Goal: Transaction & Acquisition: Purchase product/service

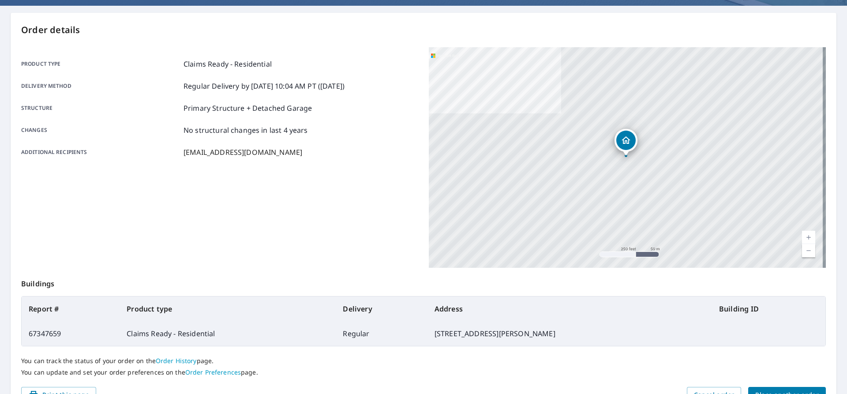
scroll to position [125, 0]
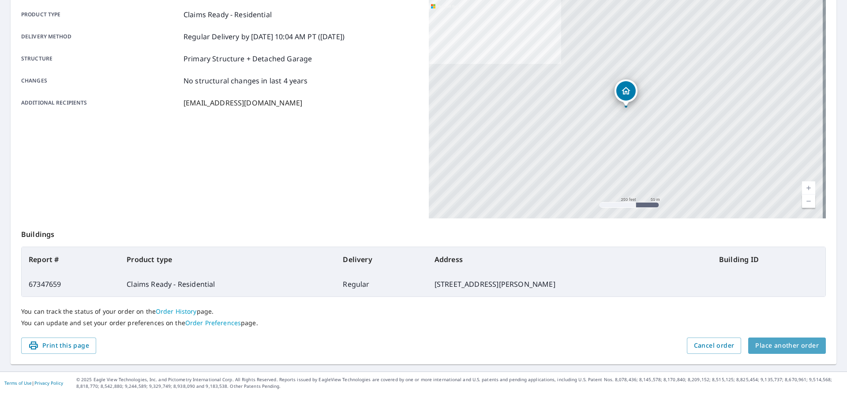
click at [788, 344] on span "Place another order" at bounding box center [787, 345] width 64 height 11
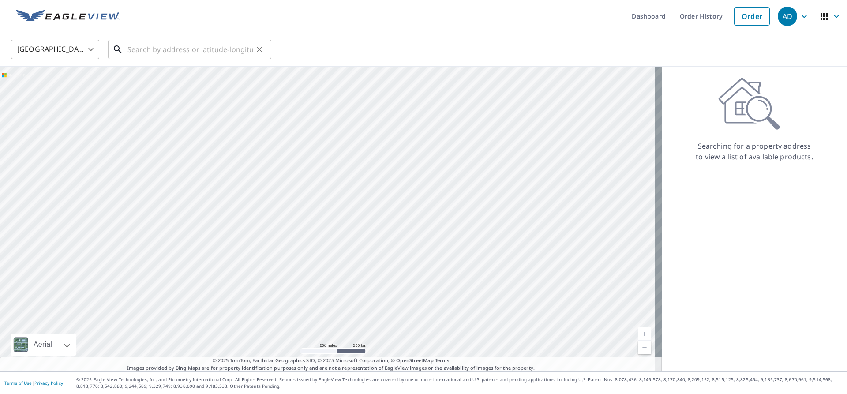
click at [199, 55] on input "text" at bounding box center [190, 49] width 126 height 25
paste input "[STREET_ADDRESS]"
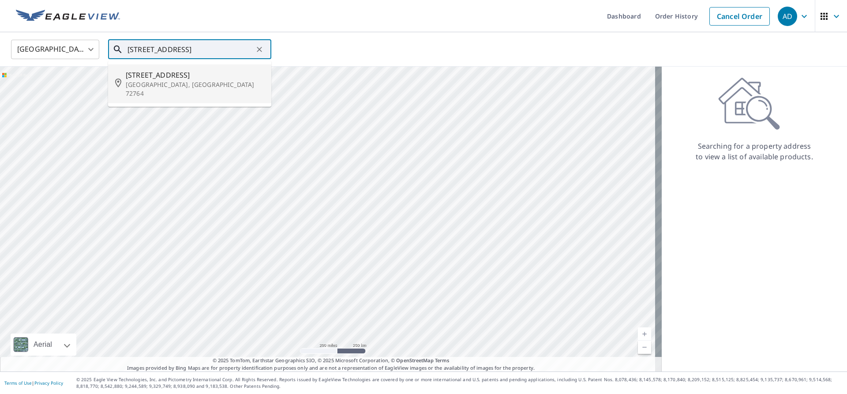
click at [192, 83] on p "[GEOGRAPHIC_DATA], [GEOGRAPHIC_DATA] 72764" at bounding box center [195, 89] width 138 height 18
type input "[STREET_ADDRESS]"
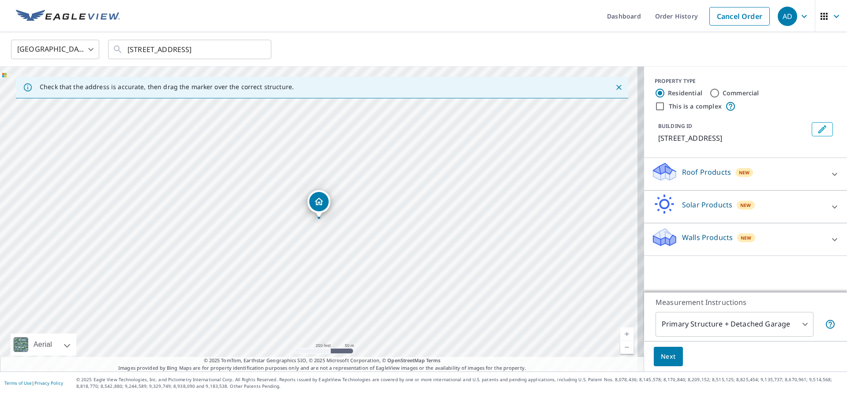
click at [702, 172] on p "Roof Products" at bounding box center [706, 172] width 49 height 11
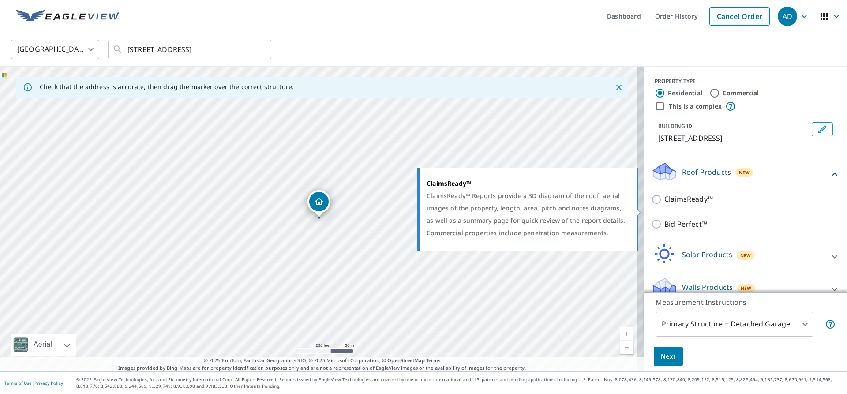
click at [651, 205] on input "ClaimsReady™" at bounding box center [657, 199] width 13 height 11
checkbox input "true"
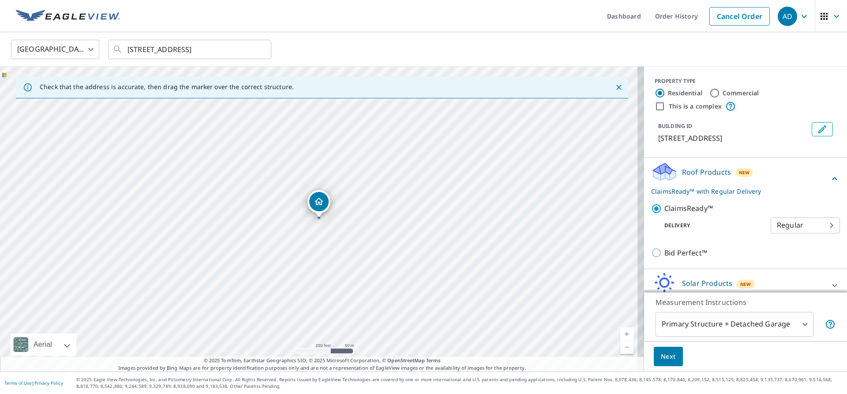
click at [666, 360] on span "Next" at bounding box center [668, 356] width 15 height 11
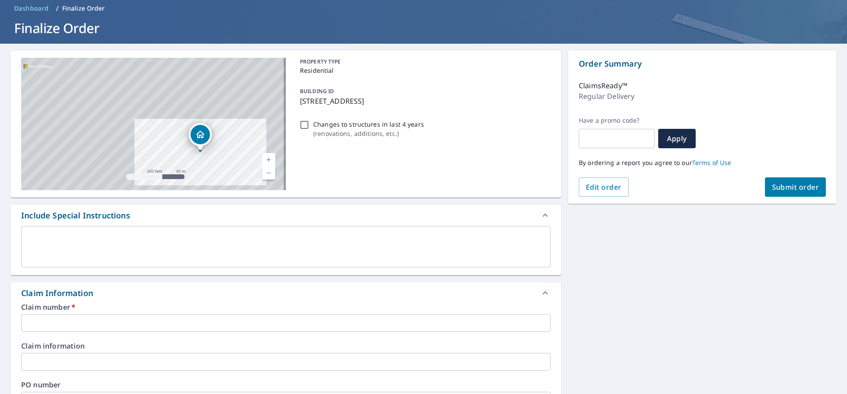
scroll to position [88, 0]
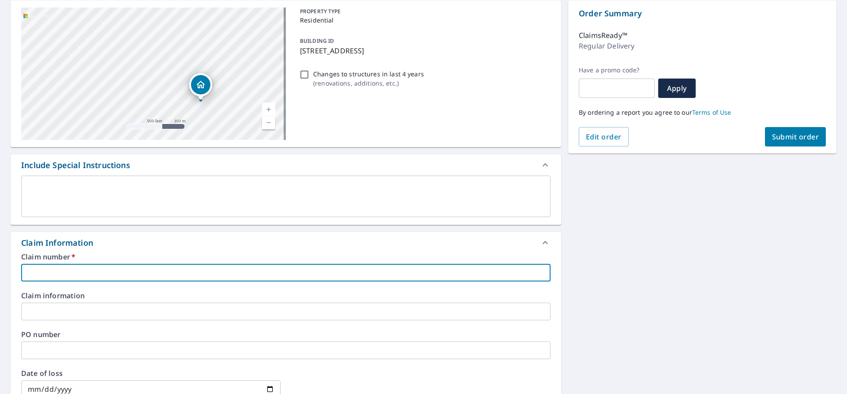
paste input "25-09619386"
type input "25-09619386"
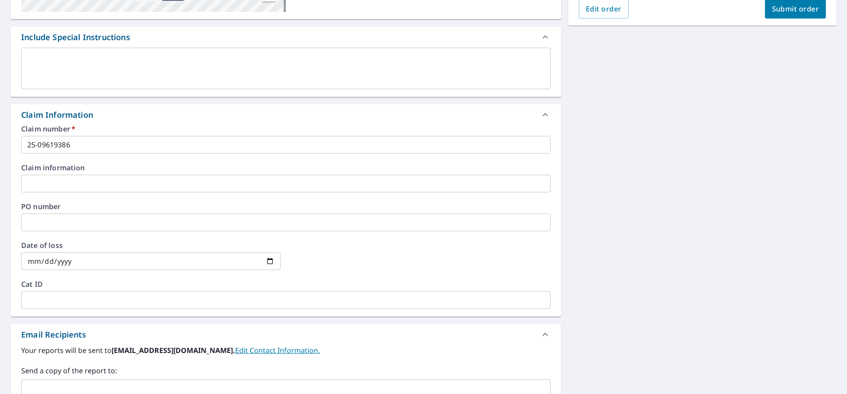
scroll to position [265, 0]
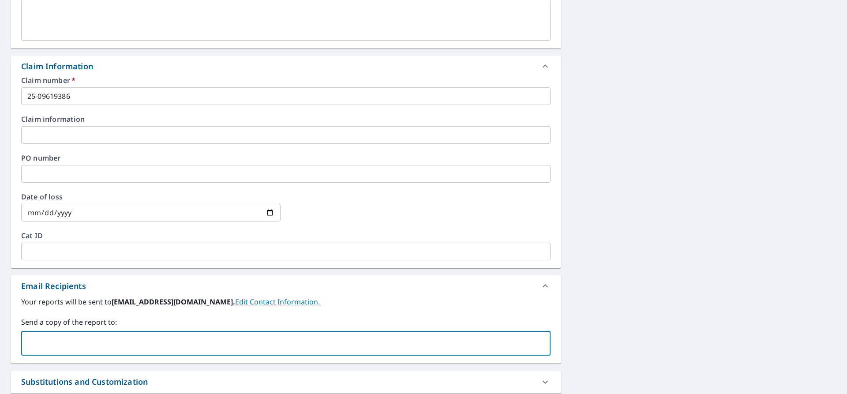
paste input "[PERSON_NAME][EMAIL_ADDRESS][PERSON_NAME][DOMAIN_NAME]"
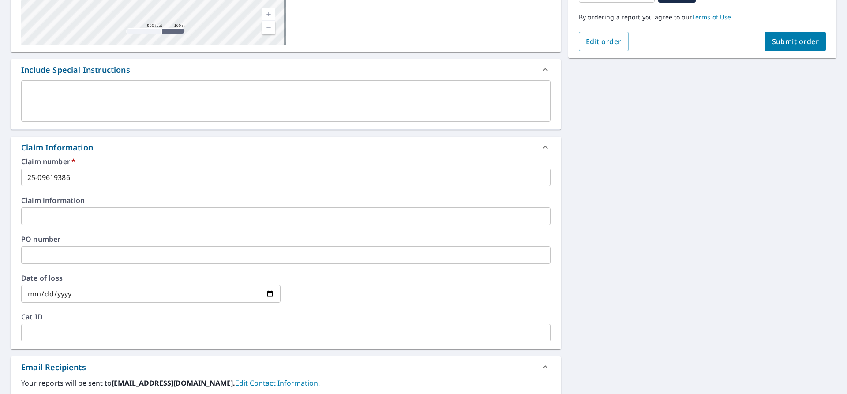
scroll to position [0, 0]
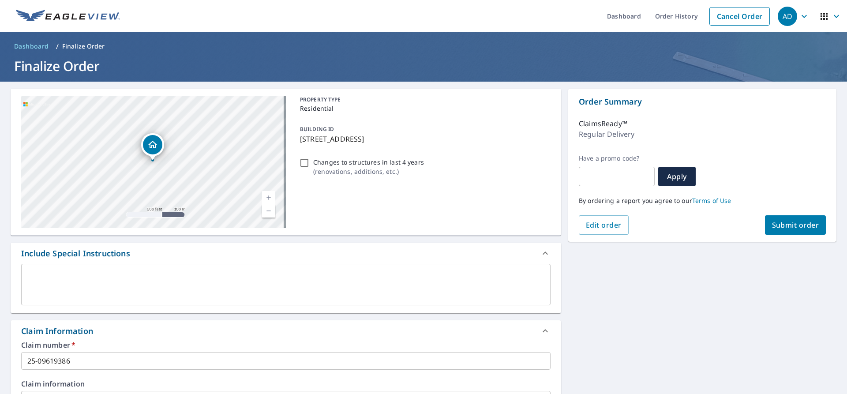
type input "[PERSON_NAME][EMAIL_ADDRESS][PERSON_NAME][DOMAIN_NAME]"
click at [781, 228] on span "Submit order" at bounding box center [795, 225] width 47 height 10
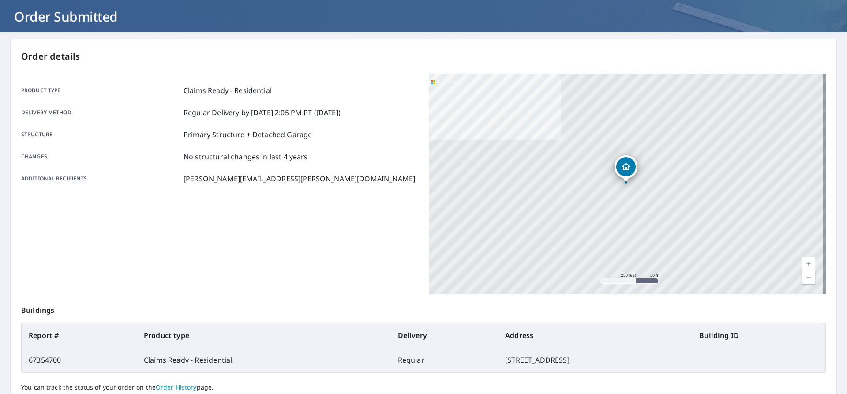
scroll to position [125, 0]
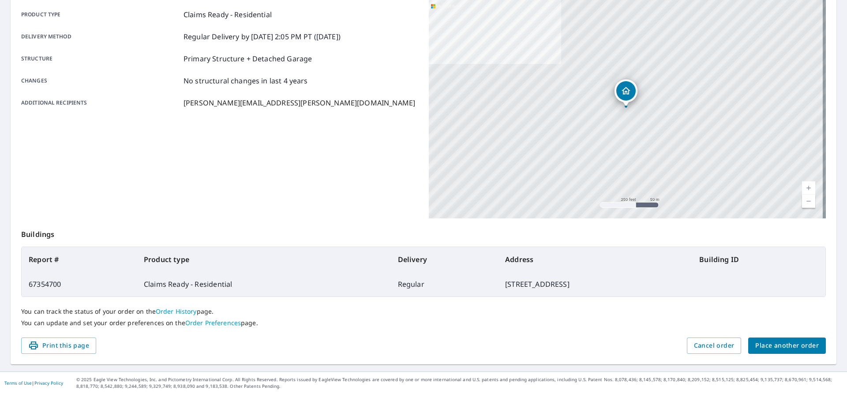
click at [792, 347] on span "Place another order" at bounding box center [787, 345] width 64 height 11
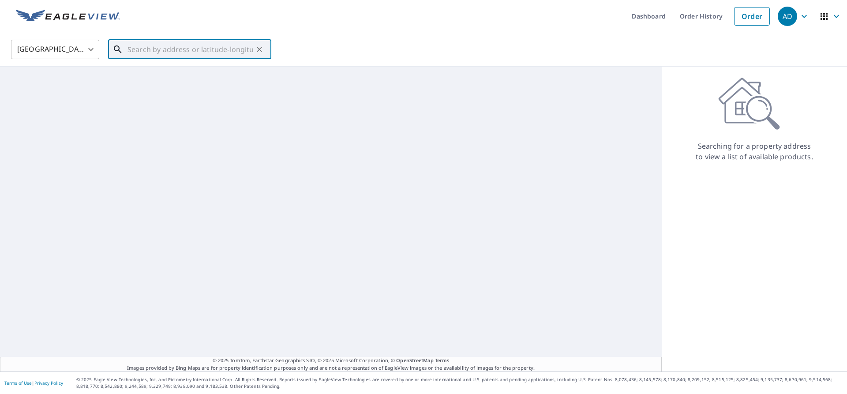
click at [147, 49] on input "text" at bounding box center [190, 49] width 126 height 25
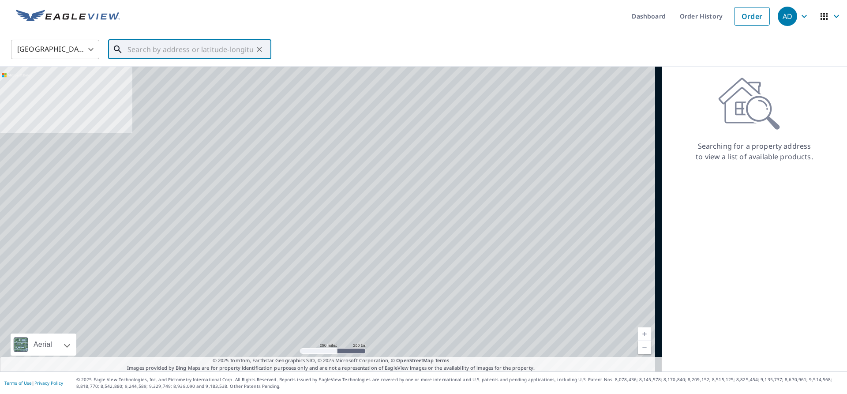
paste input "[GEOGRAPHIC_DATA]"
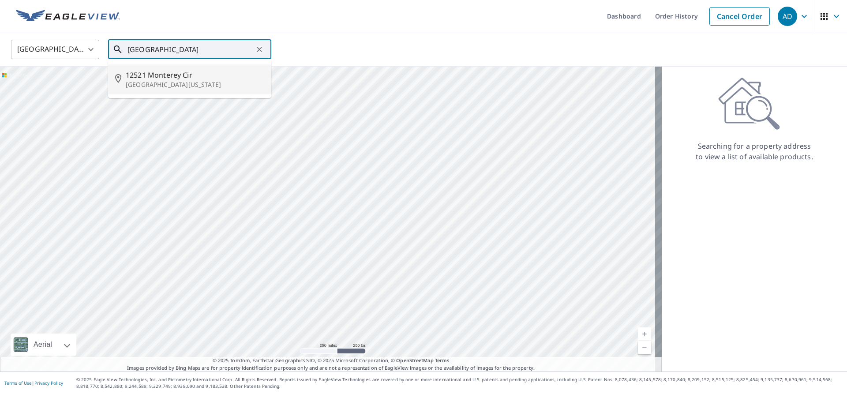
click at [179, 75] on span "12521 Monterey Cir" at bounding box center [195, 75] width 138 height 11
type input "[STREET_ADDRESS][US_STATE]"
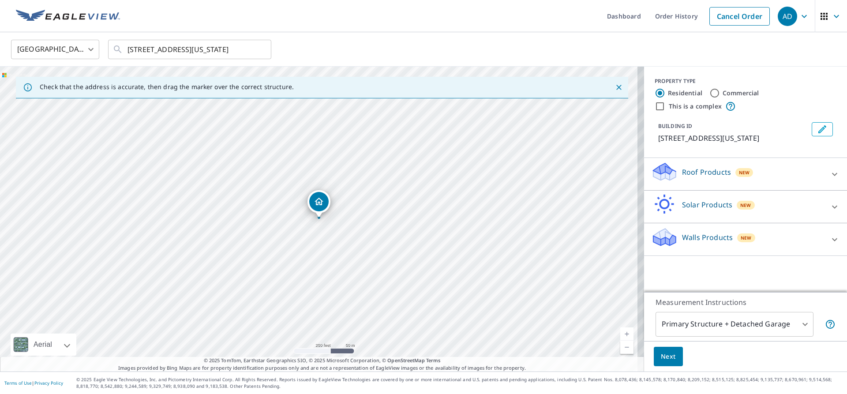
click at [696, 177] on p "Roof Products" at bounding box center [706, 172] width 49 height 11
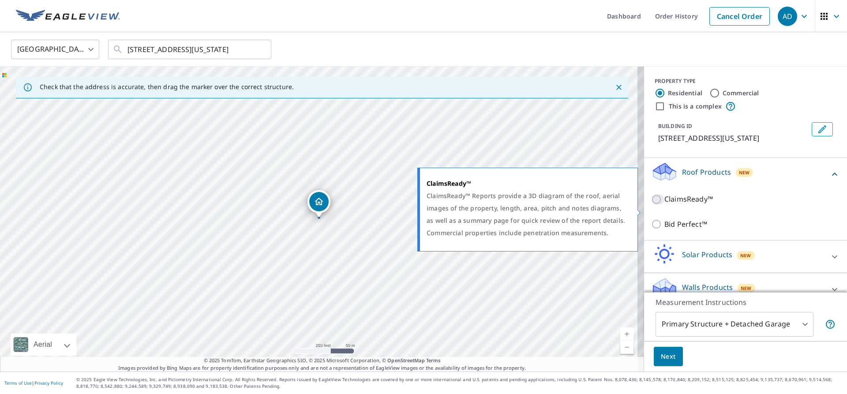
click at [651, 205] on input "ClaimsReady™" at bounding box center [657, 199] width 13 height 11
checkbox input "true"
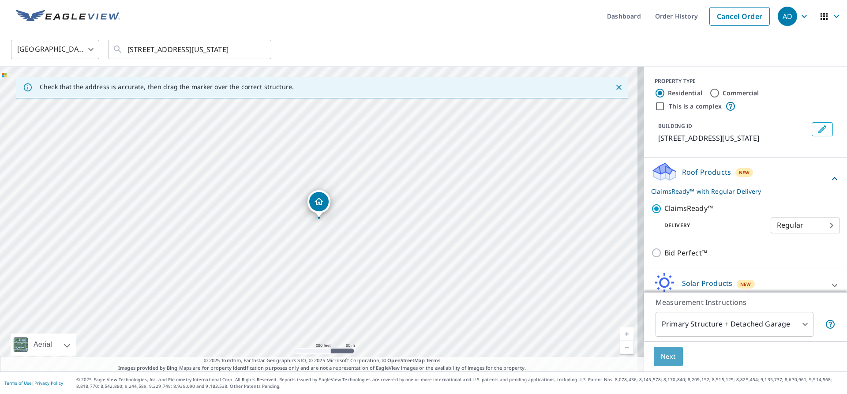
click at [661, 361] on span "Next" at bounding box center [668, 356] width 15 height 11
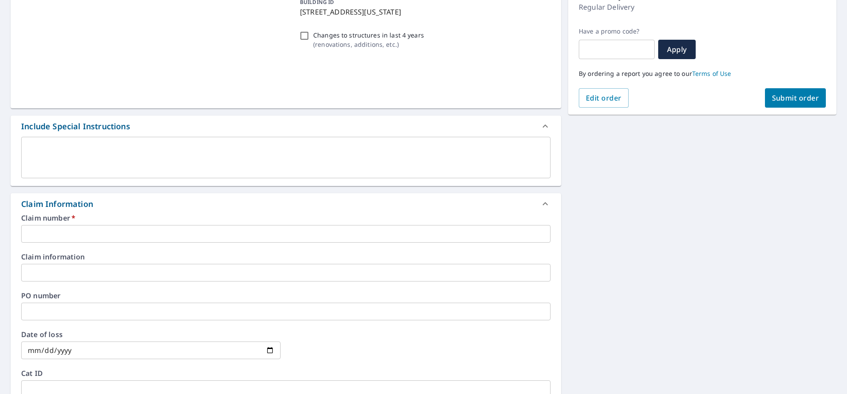
scroll to position [132, 0]
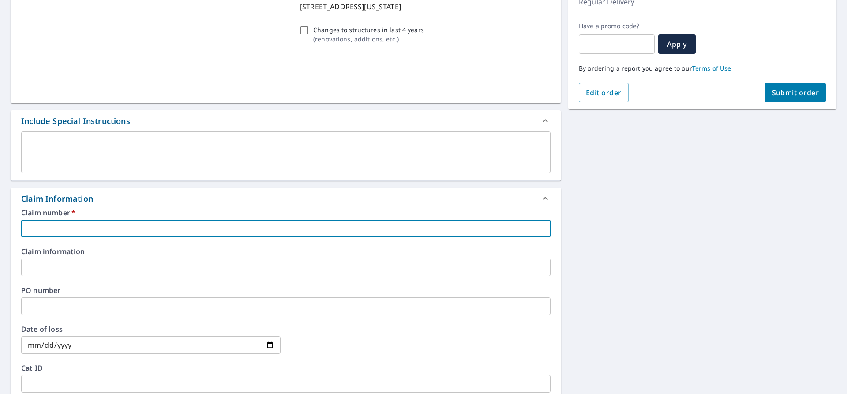
paste input "25-09620636"
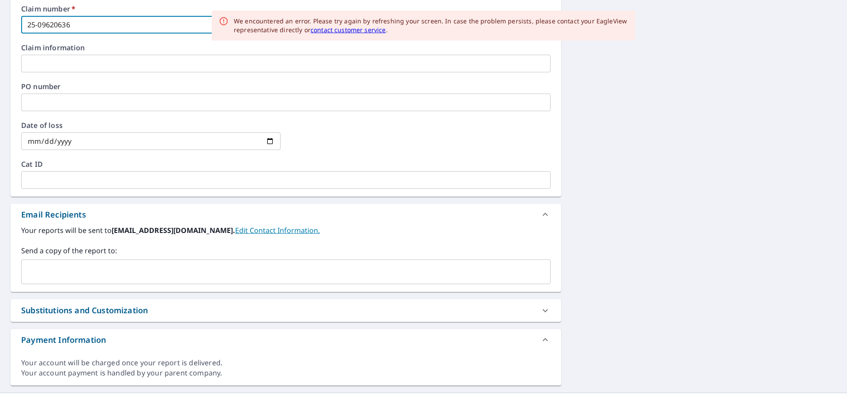
scroll to position [353, 0]
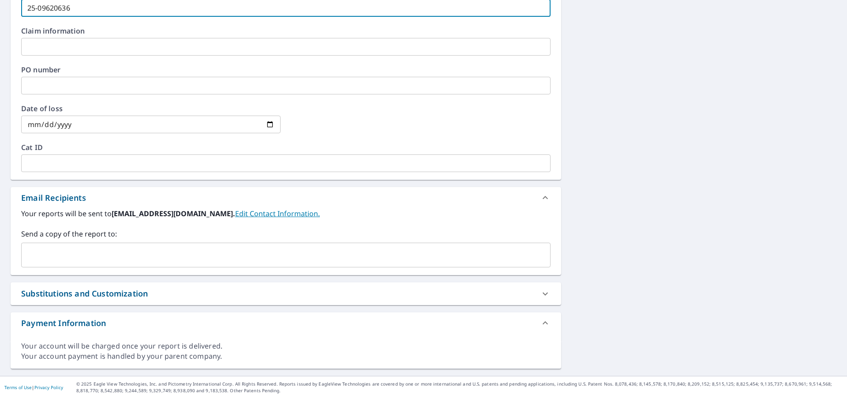
type input "25-09620636"
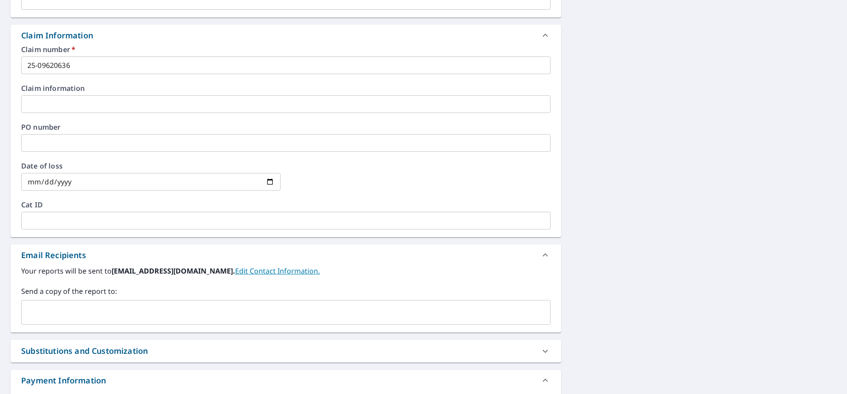
scroll to position [357, 0]
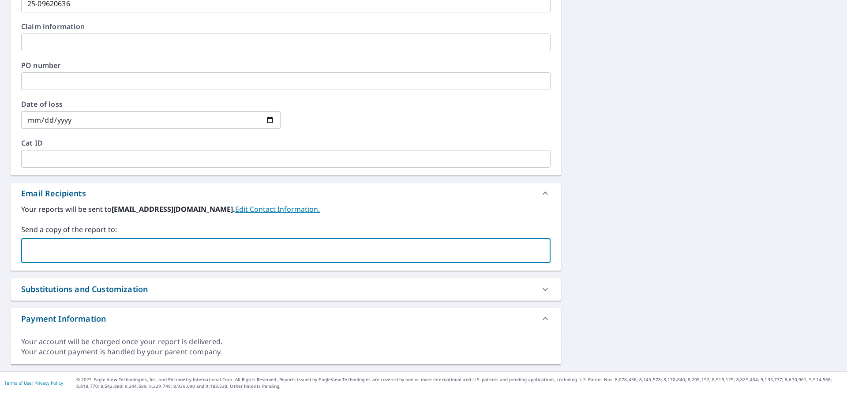
paste input "[EMAIL_ADDRESS][DOMAIN_NAME]"
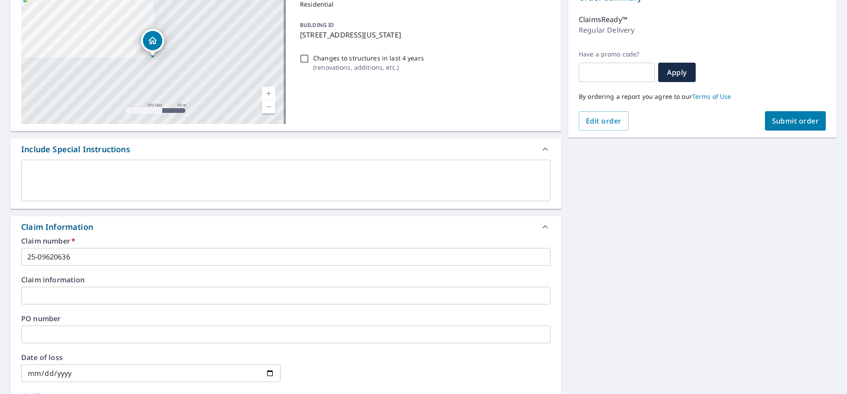
scroll to position [49, 0]
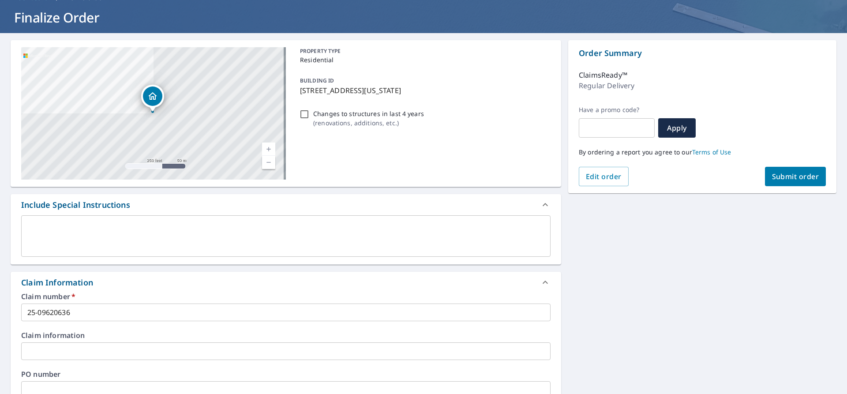
type input "[EMAIL_ADDRESS][DOMAIN_NAME]"
click at [783, 177] on span "Submit order" at bounding box center [795, 177] width 47 height 10
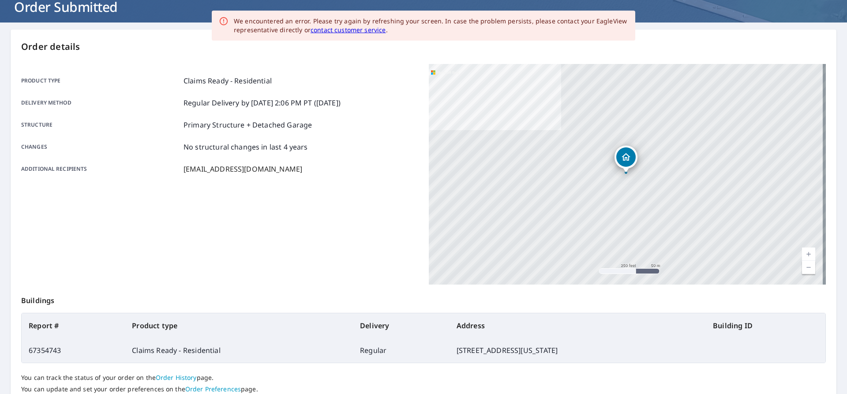
scroll to position [125, 0]
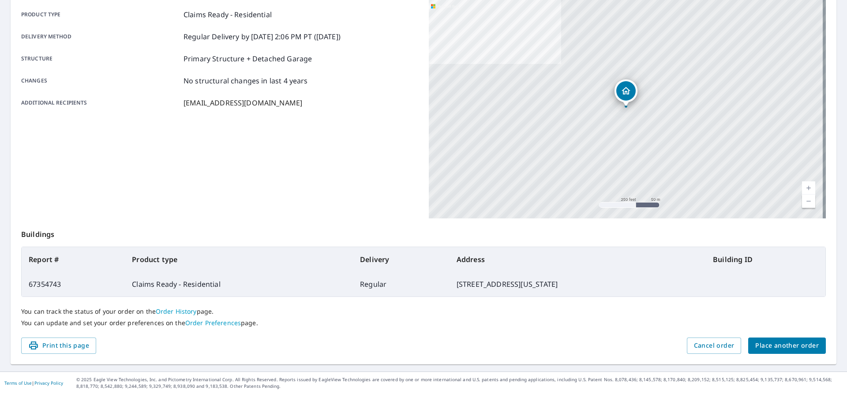
click at [763, 345] on span "Place another order" at bounding box center [787, 345] width 64 height 11
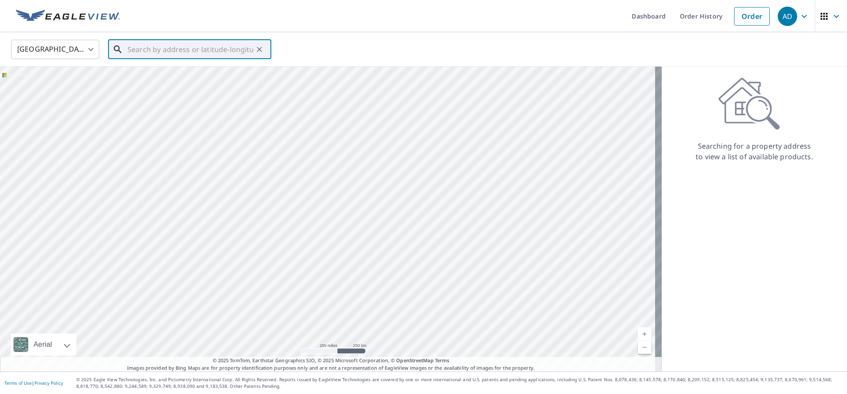
click at [147, 48] on input "text" at bounding box center [190, 49] width 126 height 25
paste input "[STREET_ADDRESS][PERSON_NAME]"
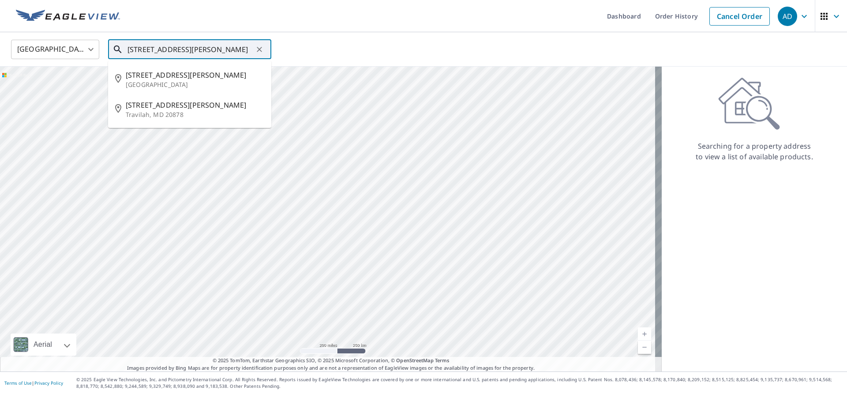
click at [207, 82] on p "[GEOGRAPHIC_DATA]" at bounding box center [195, 84] width 138 height 9
type input "[STREET_ADDRESS][PERSON_NAME]"
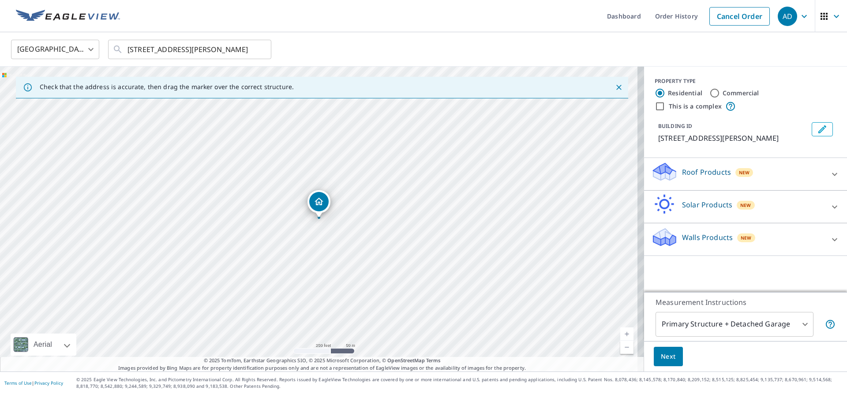
click at [682, 177] on p "Roof Products" at bounding box center [706, 172] width 49 height 11
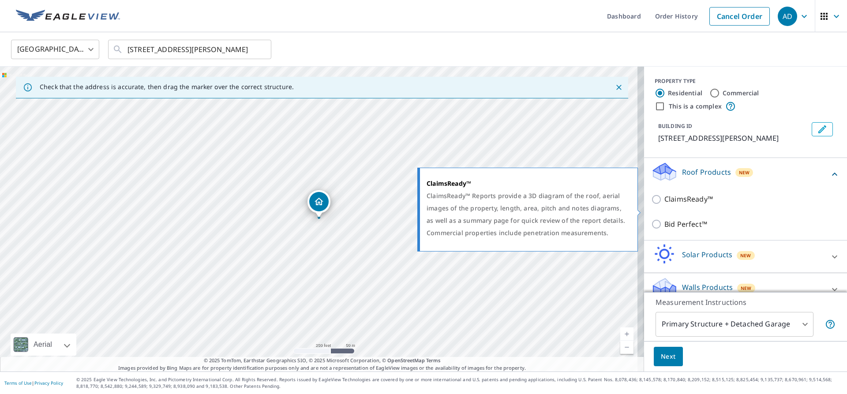
click at [651, 205] on input "ClaimsReady™" at bounding box center [657, 199] width 13 height 11
checkbox input "true"
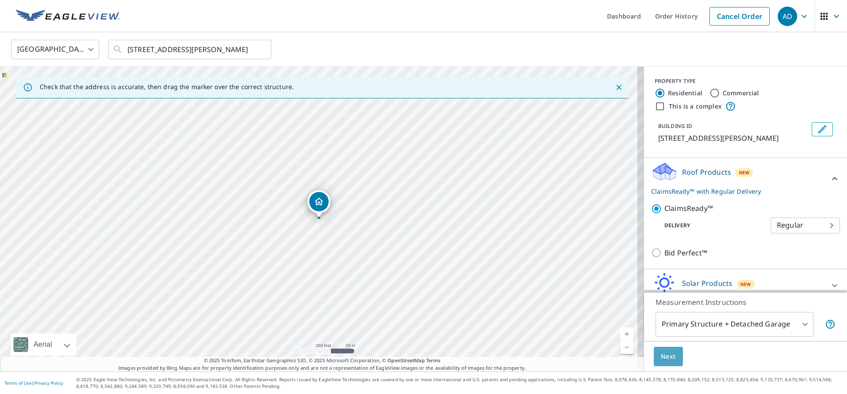
click at [663, 357] on span "Next" at bounding box center [668, 356] width 15 height 11
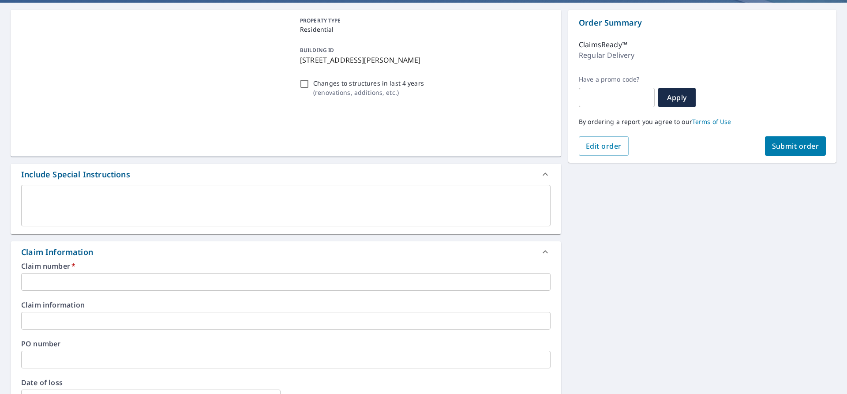
scroll to position [88, 0]
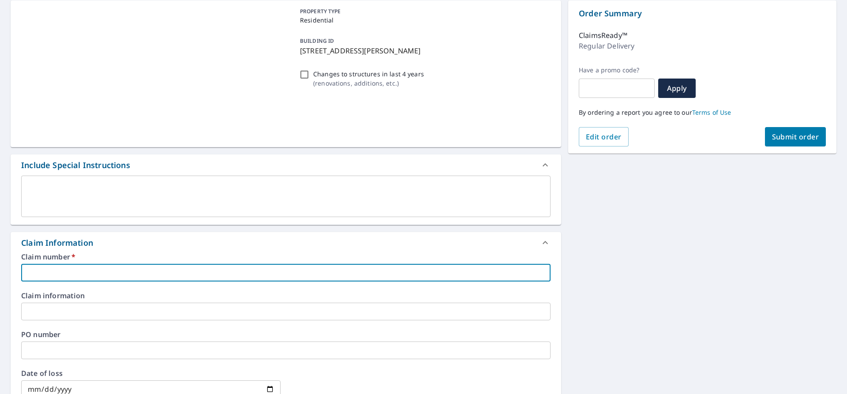
paste input "25-09619891"
type input "25-09619891"
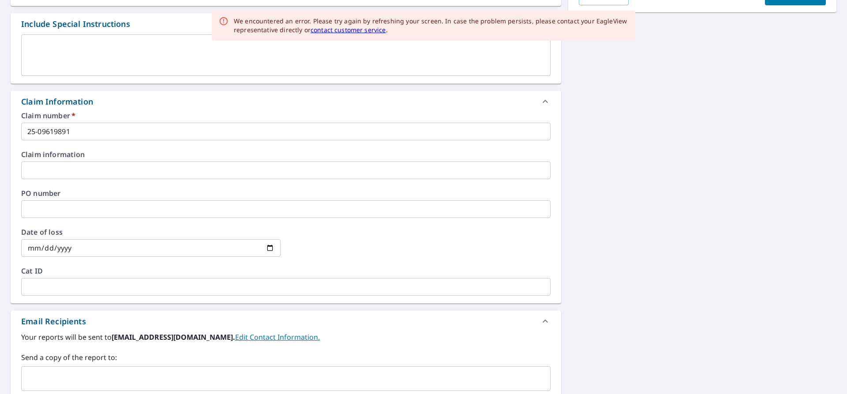
scroll to position [265, 0]
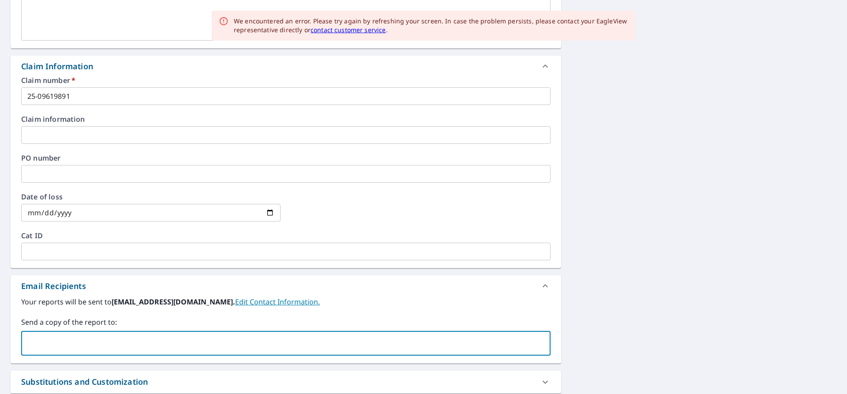
paste input "[EMAIL_ADDRESS][DOMAIN_NAME]"
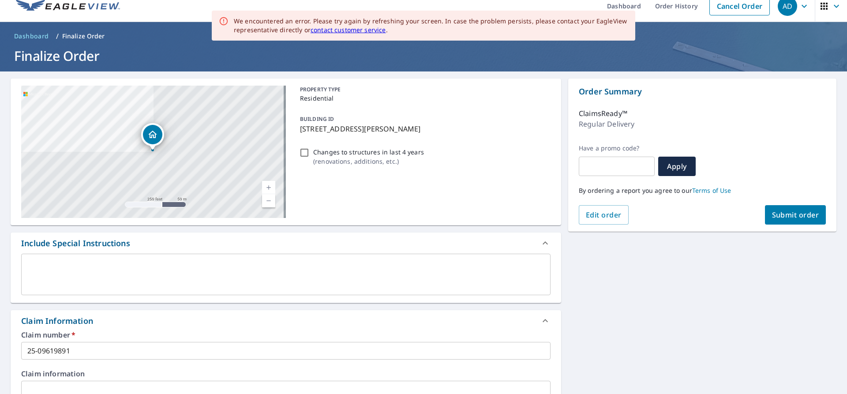
scroll to position [0, 0]
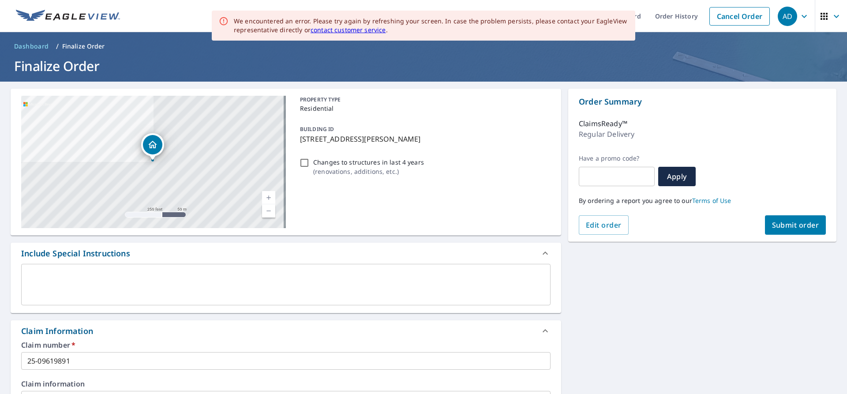
type input "[EMAIL_ADDRESS][DOMAIN_NAME]"
click at [775, 227] on span "Submit order" at bounding box center [795, 225] width 47 height 10
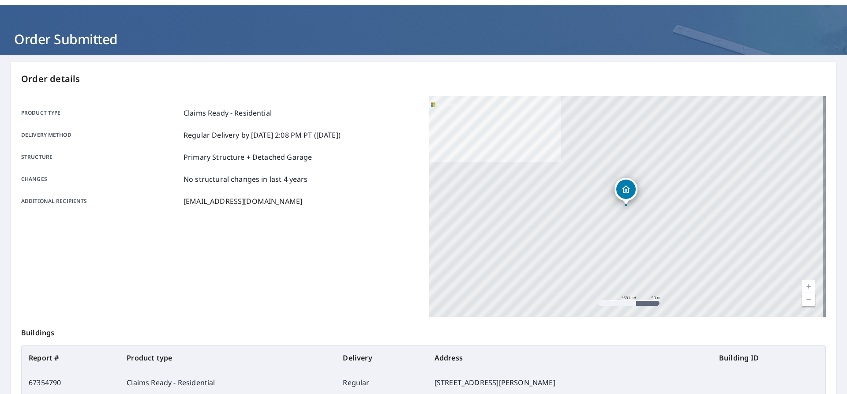
scroll to position [125, 0]
